Goal: Task Accomplishment & Management: Use online tool/utility

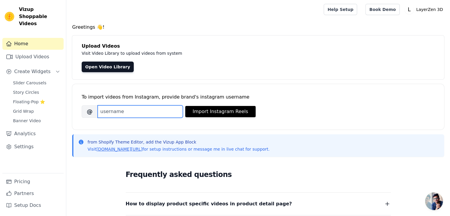
click at [139, 114] on input "Brand's Instagram Username" at bounding box center [140, 111] width 85 height 12
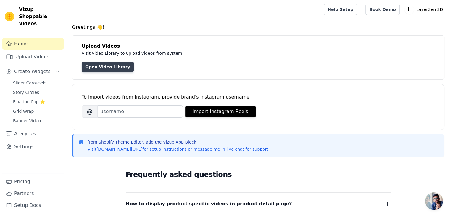
click at [96, 66] on link "Open Video Library" at bounding box center [108, 67] width 52 height 11
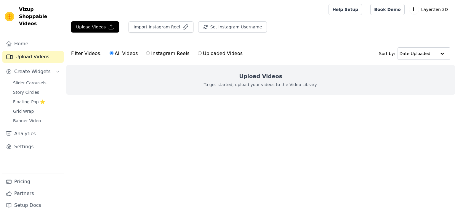
click at [155, 55] on label "Instagram Reels" at bounding box center [168, 54] width 44 height 8
click at [150, 55] on input "Instagram Reels" at bounding box center [148, 53] width 4 height 4
radio input "true"
click at [118, 54] on label "All Videos" at bounding box center [123, 54] width 29 height 8
click at [113, 54] on input "All Videos" at bounding box center [112, 53] width 4 height 4
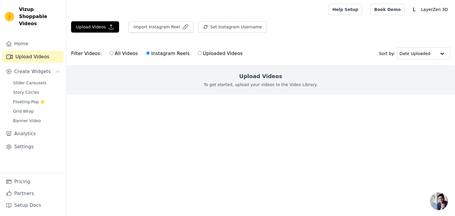
radio input "true"
click at [104, 28] on button "Upload Videos" at bounding box center [95, 26] width 48 height 11
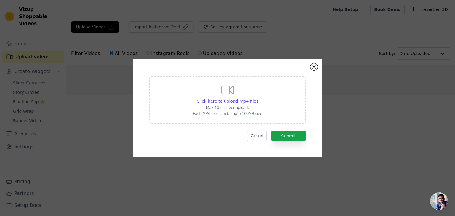
click at [250, 96] on div "Click here to upload mp4 files Max 10 files per upload. Each MP4 files can be u…" at bounding box center [227, 99] width 69 height 33
click at [258, 98] on input "Click here to upload mp4 files Max 10 files per upload. Each MP4 files can be u…" at bounding box center [258, 98] width 0 height 0
click at [315, 68] on button "Close modal" at bounding box center [313, 66] width 7 height 7
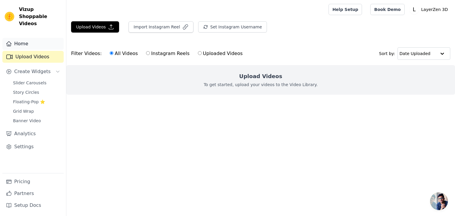
click at [32, 38] on link "Home" at bounding box center [32, 44] width 61 height 12
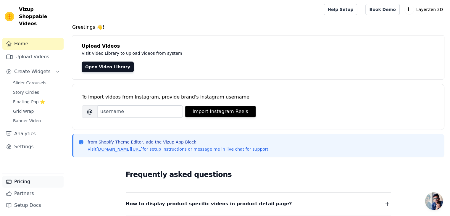
click at [28, 185] on link "Pricing" at bounding box center [32, 182] width 61 height 12
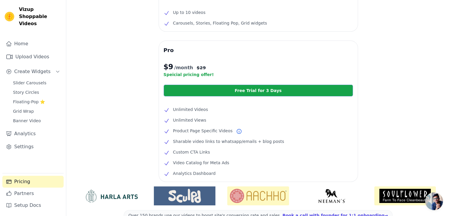
scroll to position [117, 0]
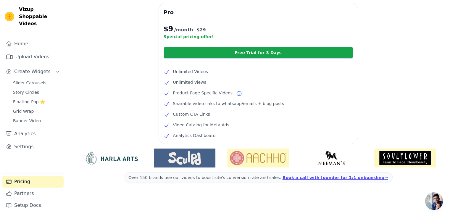
click at [272, 160] on img at bounding box center [258, 158] width 62 height 19
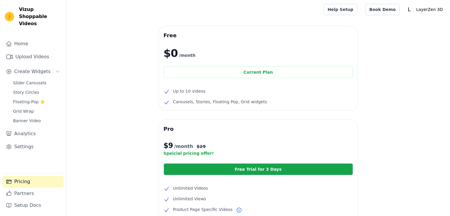
scroll to position [114, 0]
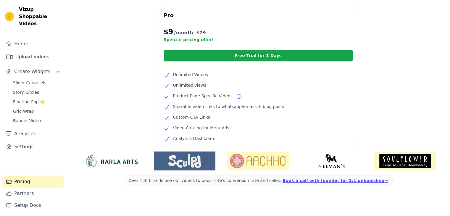
click at [193, 161] on img at bounding box center [185, 161] width 62 height 14
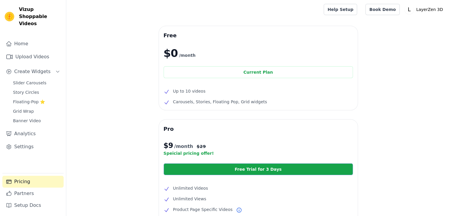
scroll to position [117, 0]
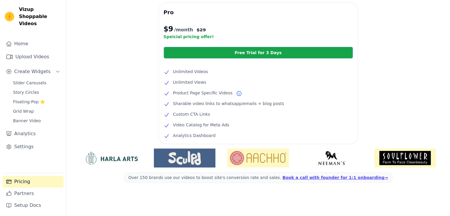
click at [131, 158] on img at bounding box center [112, 158] width 62 height 14
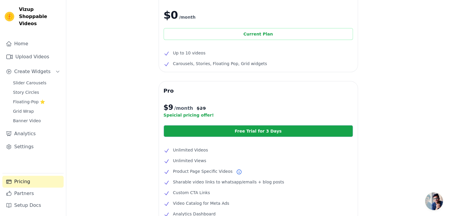
scroll to position [0, 0]
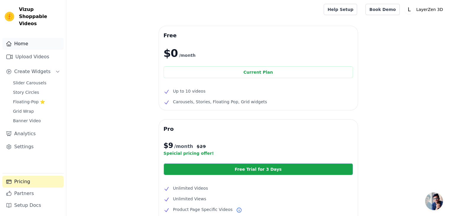
click at [33, 38] on link "Home" at bounding box center [32, 44] width 61 height 12
